Goal: Information Seeking & Learning: Learn about a topic

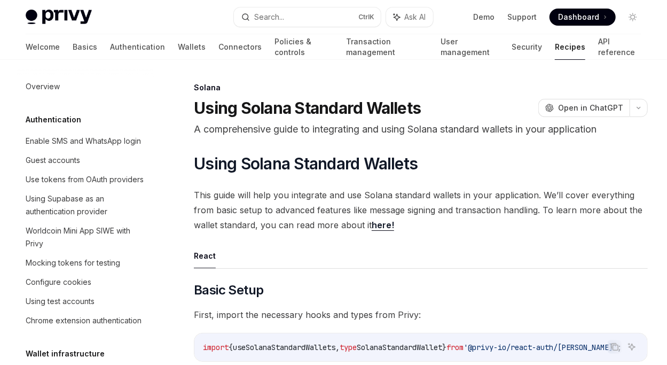
scroll to position [1716, 0]
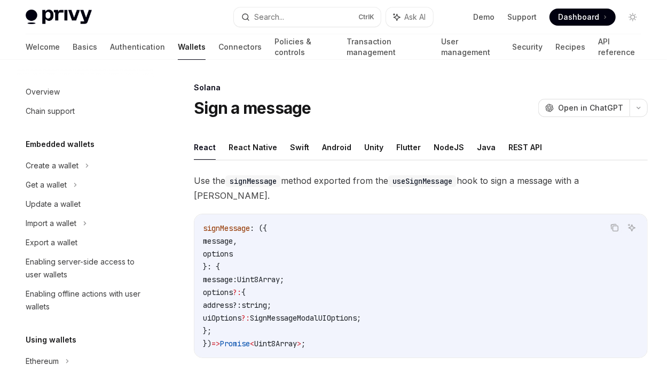
scroll to position [187, 0]
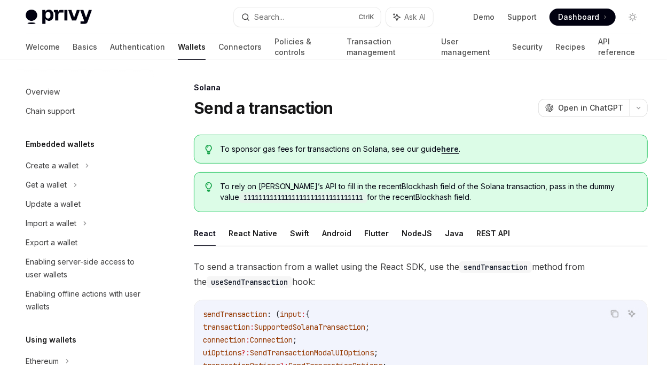
scroll to position [206, 0]
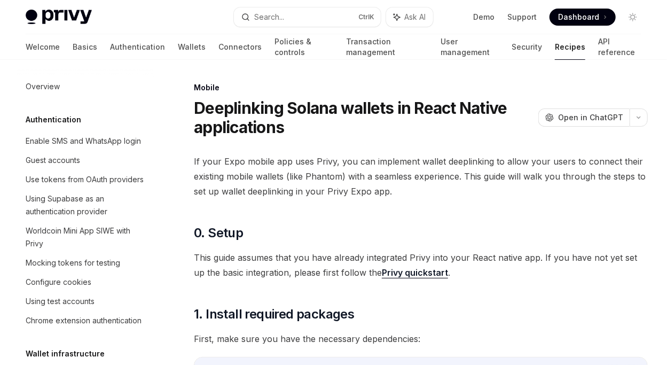
scroll to position [1264, 0]
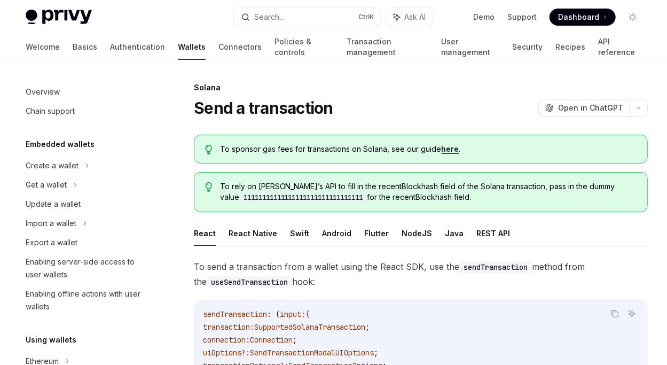
scroll to position [206, 0]
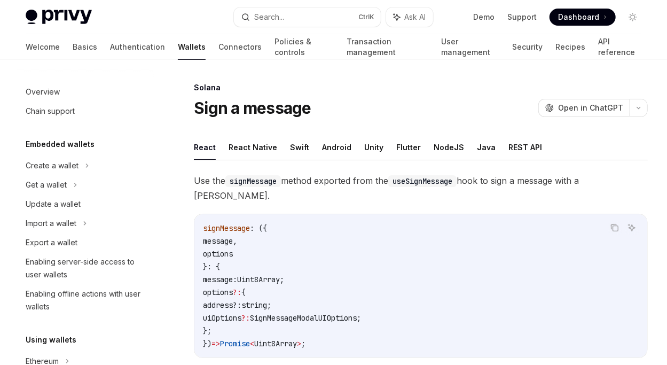
scroll to position [187, 0]
